Goal: Task Accomplishment & Management: Use online tool/utility

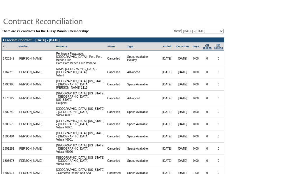
scroll to position [95, 0]
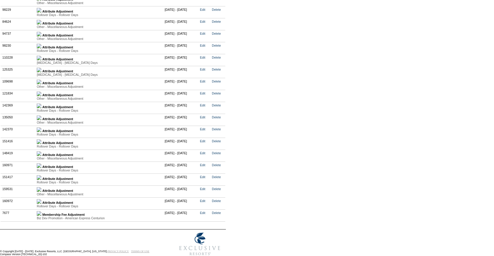
scroll to position [1425, 0]
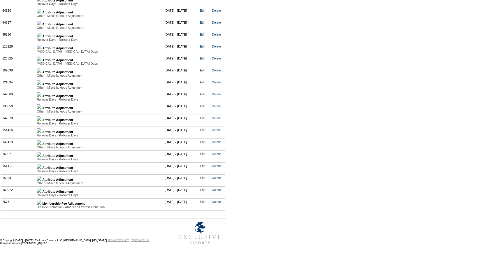
click at [41, 187] on td "Attribute Adjustment Rollover Days - Rollover Days Value Type Attribute Descrip…" at bounding box center [99, 192] width 128 height 12
click at [41, 188] on img at bounding box center [39, 190] width 5 height 5
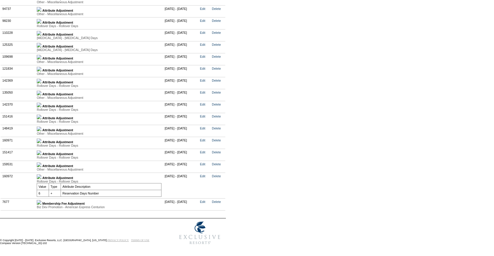
click at [41, 155] on img at bounding box center [39, 152] width 5 height 5
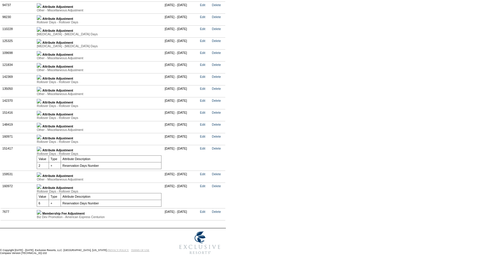
click at [41, 151] on img at bounding box center [39, 149] width 5 height 5
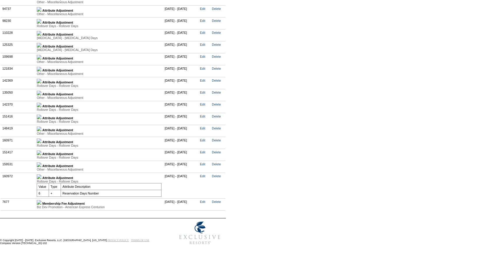
click at [41, 143] on img at bounding box center [39, 140] width 5 height 5
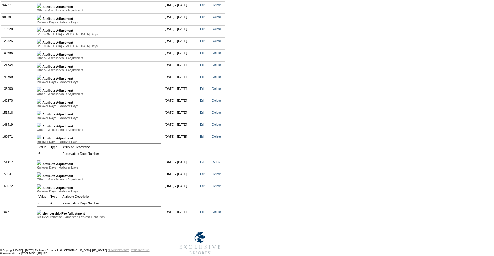
click at [205, 138] on link "Edit" at bounding box center [202, 136] width 5 height 3
